Goal: Task Accomplishment & Management: Use online tool/utility

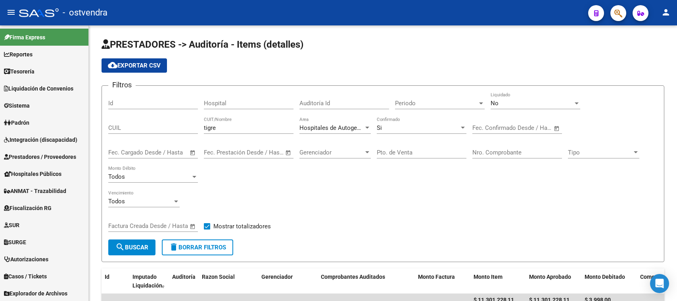
click at [363, 175] on div "Filtros Id Hospital Auditoría Id Periodo Periodo No Liquidado CUIL tigre CUIT/N…" at bounding box center [382, 165] width 549 height 147
drag, startPoint x: 0, startPoint y: 0, endPoint x: 361, endPoint y: 175, distance: 401.4
click at [364, 175] on div "Filtros Id Hospital Auditoría Id Periodo Periodo No Liquidado CUIL tigre CUIT/N…" at bounding box center [382, 165] width 549 height 147
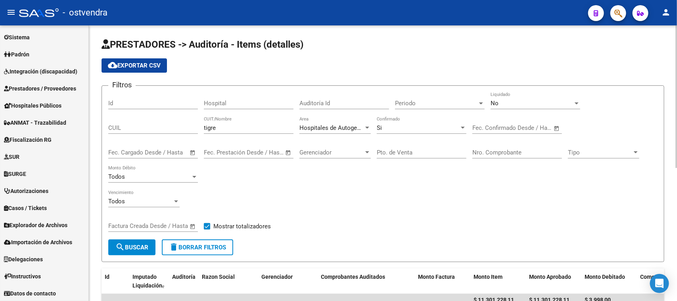
click at [435, 220] on div "Filtros Id Hospital Auditoría Id Periodo Periodo No Liquidado CUIL tigre CUIT/N…" at bounding box center [382, 165] width 549 height 147
drag, startPoint x: 264, startPoint y: 299, endPoint x: 191, endPoint y: 273, distance: 77.3
click at [194, 274] on span "Auditoría" at bounding box center [183, 276] width 23 height 6
click at [516, 213] on div "Todos Vencimiento" at bounding box center [382, 202] width 549 height 25
click at [366, 194] on div "Todos Vencimiento" at bounding box center [382, 202] width 549 height 25
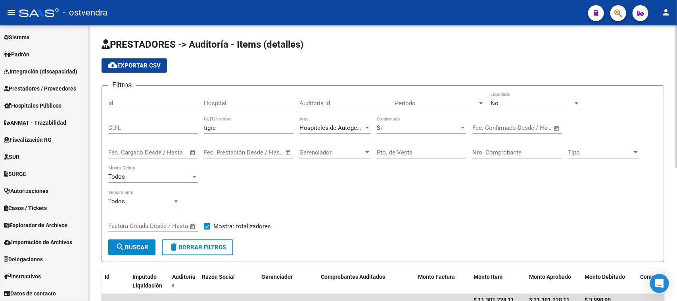
click at [366, 194] on div "Todos Vencimiento" at bounding box center [382, 202] width 549 height 25
click at [383, 191] on div "Todos Vencimiento" at bounding box center [382, 202] width 549 height 25
click at [398, 67] on div "cloud_download Exportar CSV" at bounding box center [383, 65] width 563 height 14
click at [309, 173] on div "Filtros Id Hospital Auditoría Id Periodo Periodo No Liquidado CUIL tigre CUIT/N…" at bounding box center [382, 165] width 549 height 147
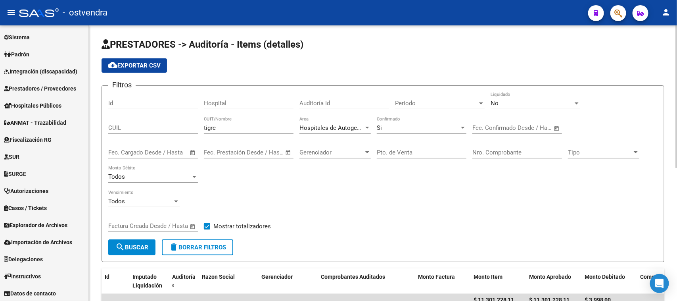
click at [326, 209] on div "Todos Vencimiento" at bounding box center [382, 202] width 549 height 25
click at [344, 209] on div "Todos Vencimiento" at bounding box center [382, 202] width 549 height 25
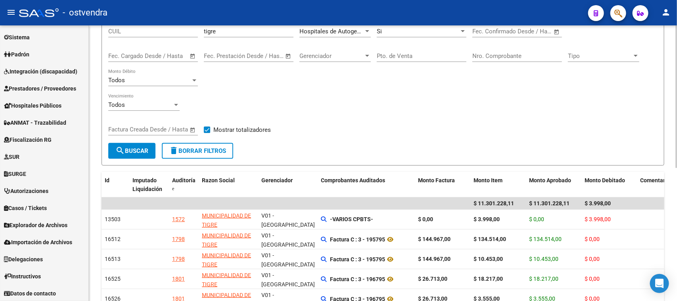
scroll to position [107, 0]
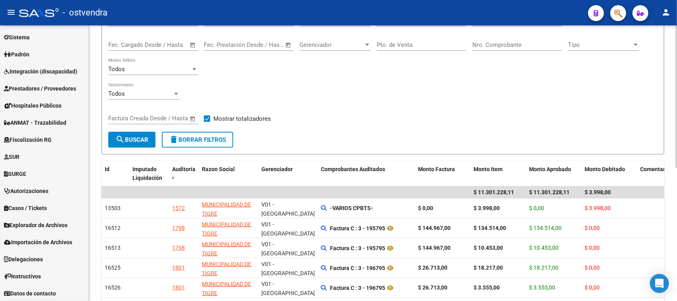
click at [677, 206] on div at bounding box center [676, 153] width 2 height 142
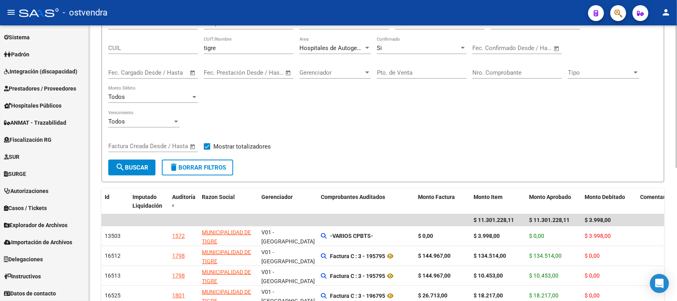
scroll to position [63, 0]
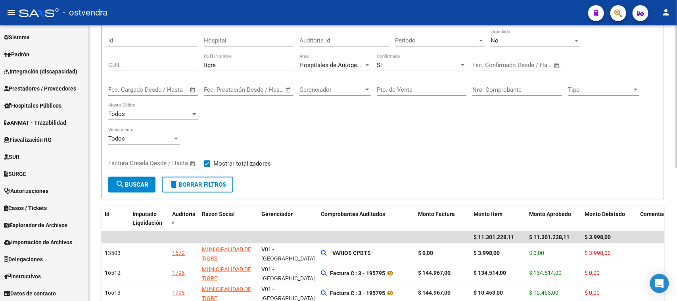
click at [677, 110] on div at bounding box center [676, 130] width 2 height 142
click at [597, 118] on div "Filtros Id Hospital Auditoría Id Periodo Periodo No Liquidado CUIL tigre CUIT/N…" at bounding box center [382, 102] width 549 height 147
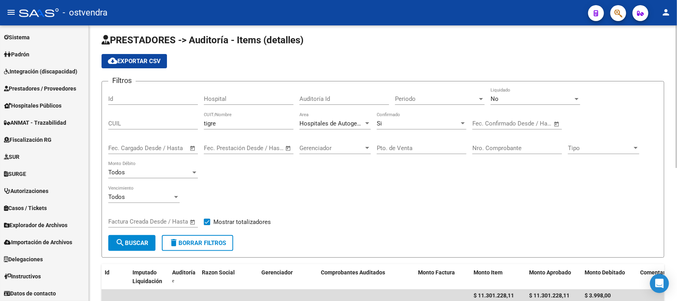
scroll to position [0, 0]
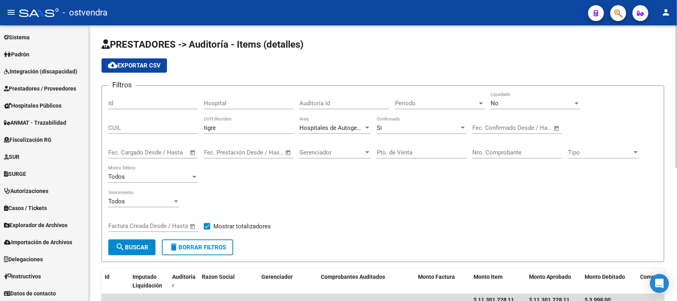
click at [488, 52] on app-list-header "PRESTADORES -> Auditoría - Items (detalles) cloud_download Exportar CSV Filtros…" at bounding box center [383, 150] width 563 height 224
click at [550, 183] on div "Filtros Id Hospital Auditoría Id Periodo Periodo No Liquidado CUIL tigre CUIT/N…" at bounding box center [382, 165] width 549 height 147
click at [389, 52] on app-list-header "PRESTADORES -> Auditoría - Items (detalles) cloud_download Exportar CSV Filtros…" at bounding box center [383, 150] width 563 height 224
click at [494, 206] on div "Todos Vencimiento" at bounding box center [382, 202] width 549 height 25
click at [494, 197] on div "Todos Vencimiento" at bounding box center [382, 202] width 549 height 25
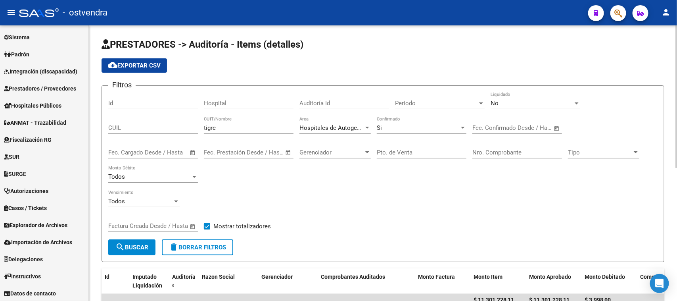
click at [596, 205] on div "Todos Vencimiento" at bounding box center [382, 202] width 549 height 25
click at [602, 217] on div "Filtros Id Hospital Auditoría Id Periodo Periodo No Liquidado CUIL tigre CUIT/N…" at bounding box center [382, 165] width 549 height 147
click at [406, 58] on div "cloud_download Exportar CSV" at bounding box center [383, 65] width 563 height 14
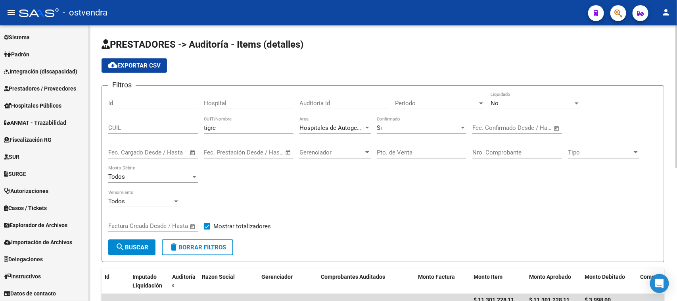
click at [431, 207] on div "Todos Vencimiento" at bounding box center [382, 202] width 549 height 25
click at [385, 59] on div "cloud_download Exportar CSV" at bounding box center [383, 65] width 563 height 14
click at [510, 205] on div "Todos Vencimiento" at bounding box center [382, 202] width 549 height 25
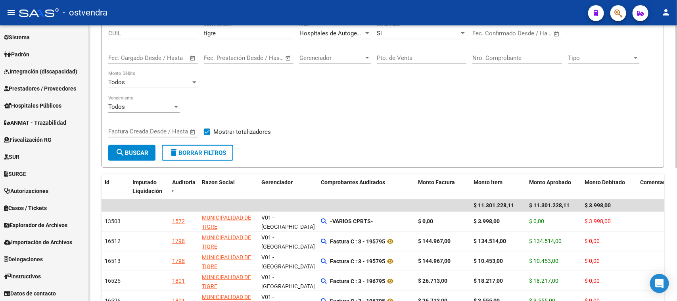
scroll to position [118, 0]
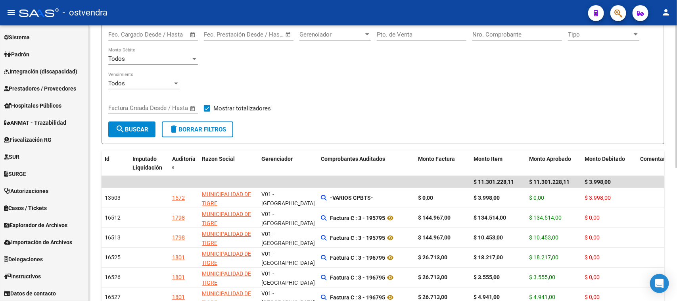
click at [677, 172] on div at bounding box center [676, 159] width 2 height 142
click at [478, 64] on div "Filtros Id Hospital Auditoría Id Periodo Periodo No Liquidado CUIL tigre CUIT/N…" at bounding box center [382, 47] width 549 height 147
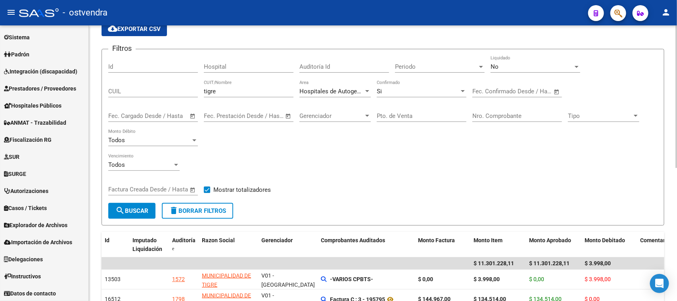
scroll to position [99, 0]
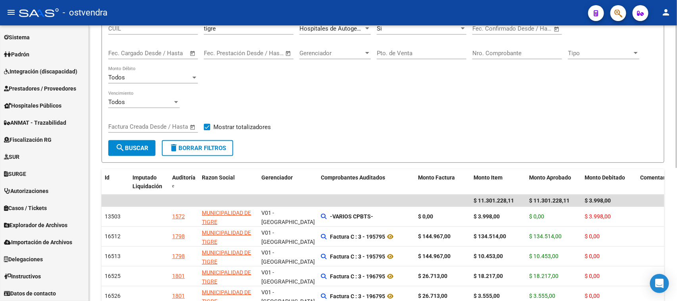
click at [337, 109] on div "Todos Vencimiento" at bounding box center [382, 103] width 549 height 25
click at [570, 105] on div "Todos Vencimiento" at bounding box center [382, 103] width 549 height 25
